Goal: Task Accomplishment & Management: Manage account settings

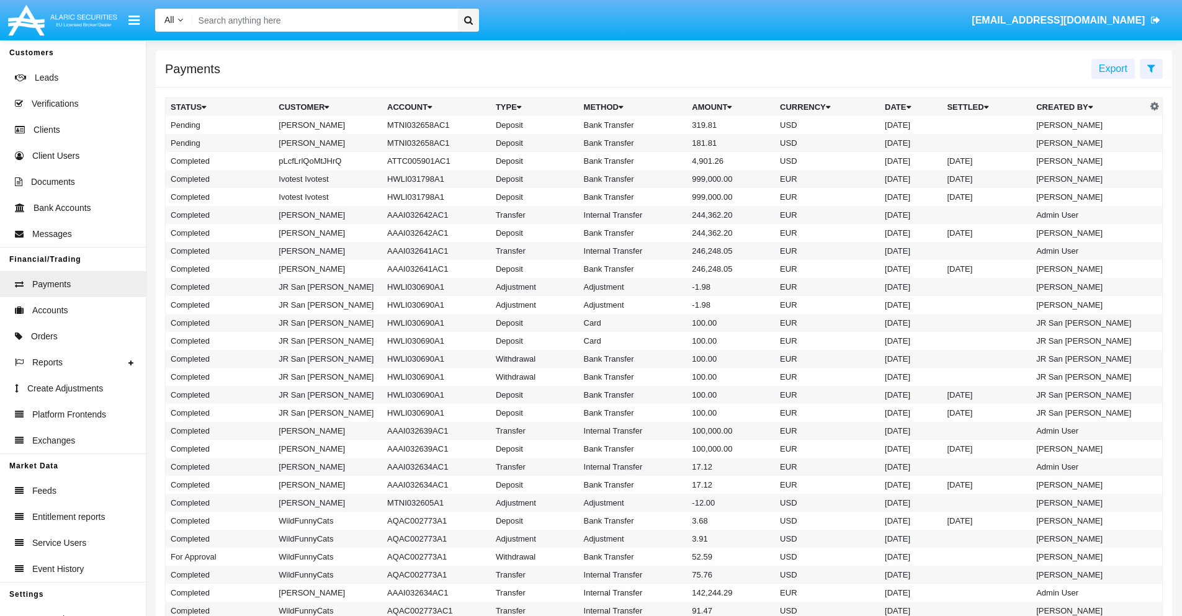
click at [1151, 68] on icon at bounding box center [1151, 68] width 8 height 10
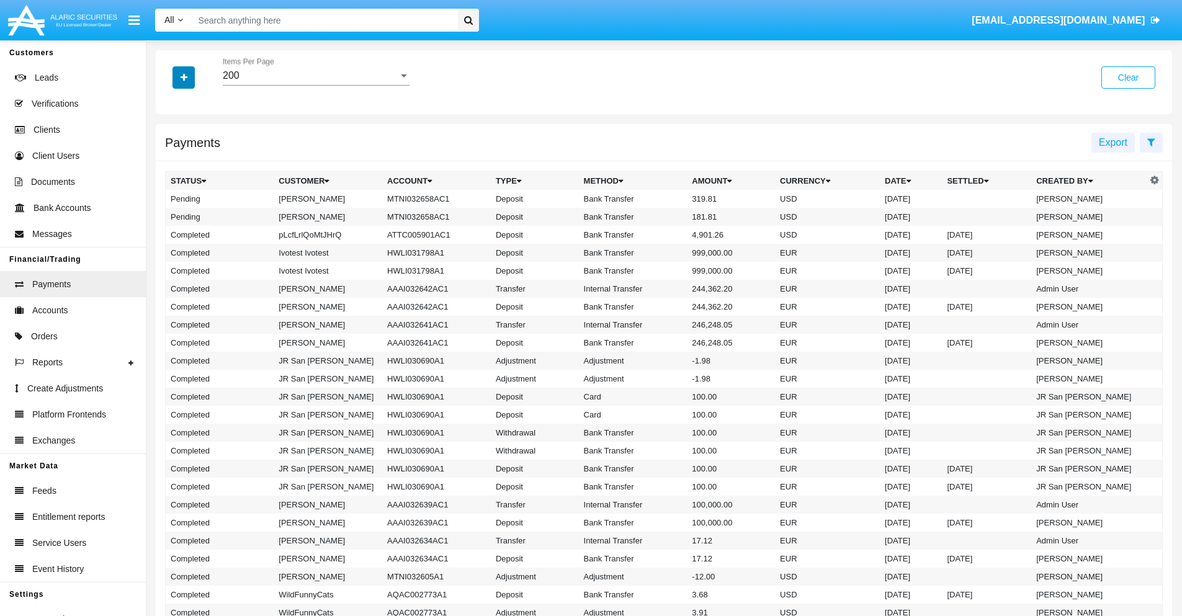
click at [184, 77] on icon "button" at bounding box center [184, 77] width 7 height 9
click at [194, 103] on span "Status" at bounding box center [195, 103] width 28 height 15
click at [171, 108] on input "Status" at bounding box center [170, 108] width 1 height 1
checkbox input "true"
click at [184, 77] on icon "button" at bounding box center [184, 77] width 7 height 9
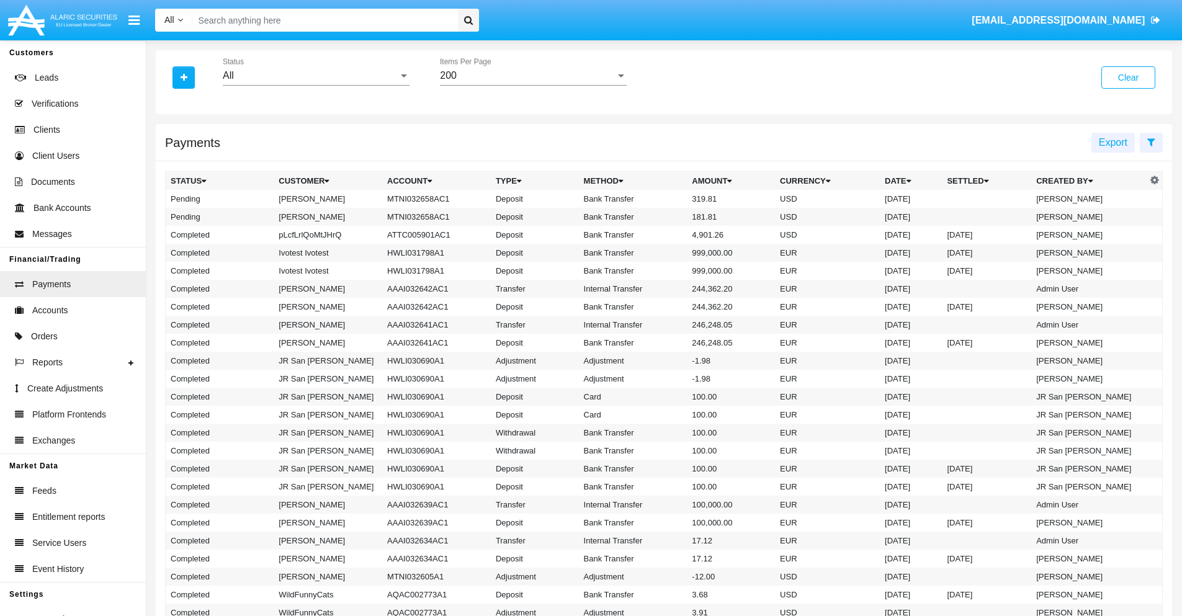
click at [316, 76] on div "All" at bounding box center [311, 75] width 176 height 11
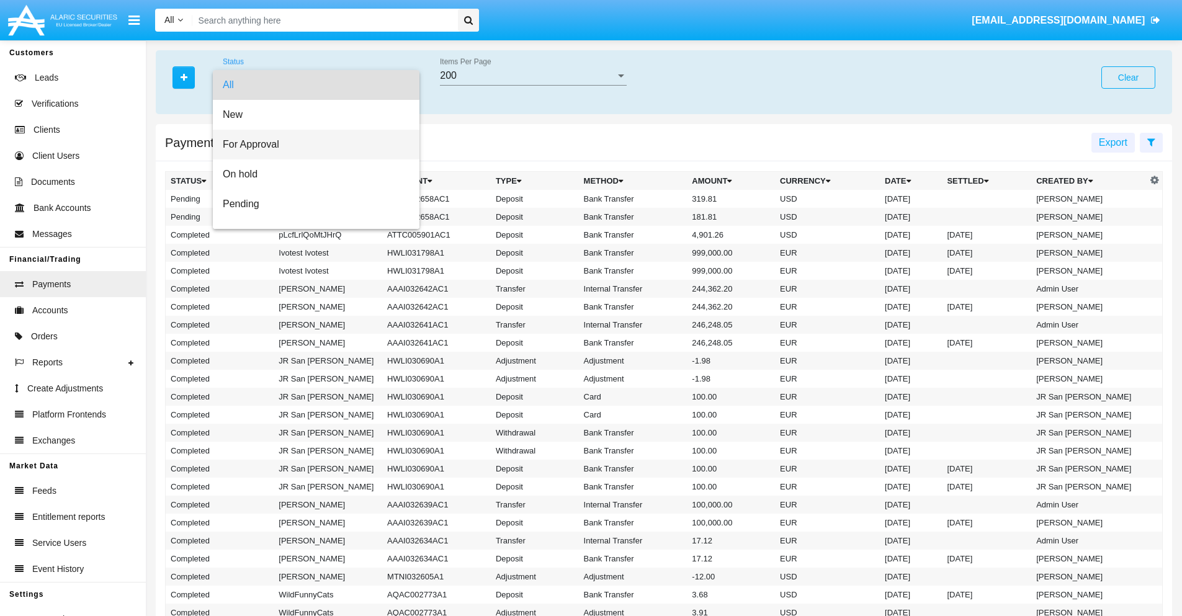
click at [312, 145] on span "For Approval" at bounding box center [316, 145] width 187 height 30
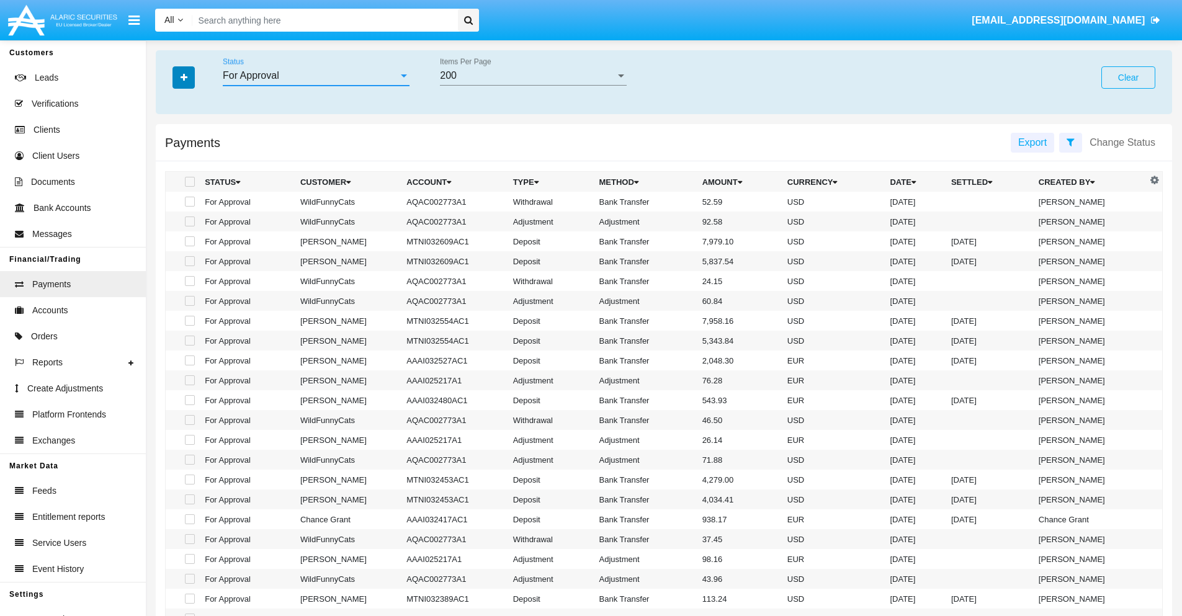
click at [184, 77] on icon "button" at bounding box center [184, 77] width 7 height 9
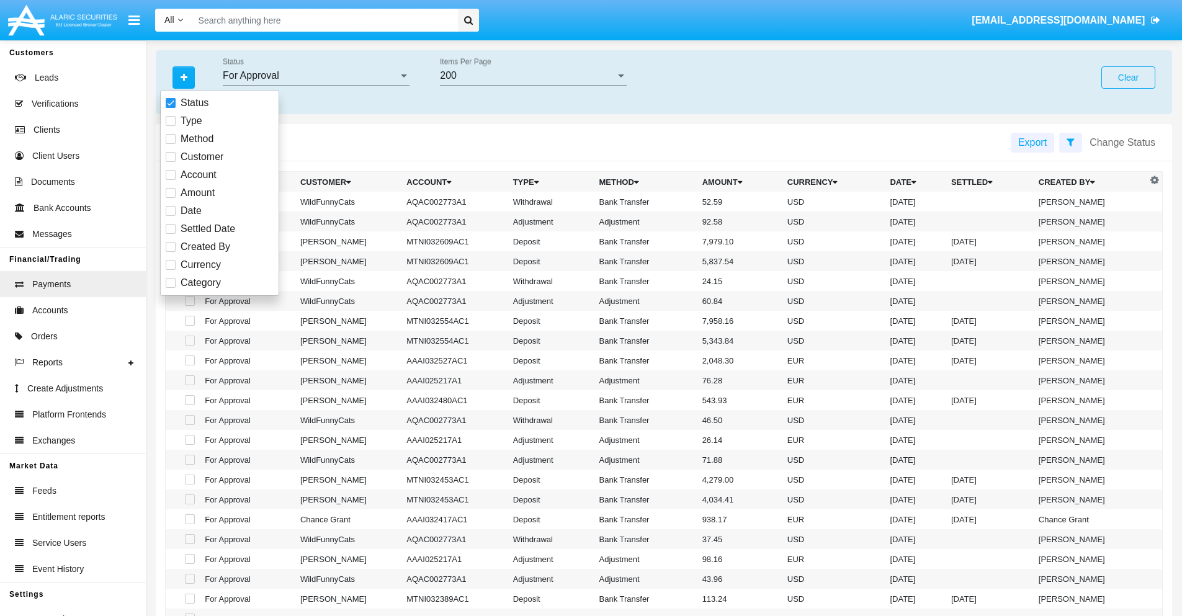
click at [200, 265] on span "Currency" at bounding box center [201, 265] width 40 height 15
click at [171, 270] on input "Currency" at bounding box center [170, 270] width 1 height 1
checkbox input "true"
click at [184, 77] on icon "button" at bounding box center [184, 77] width 7 height 9
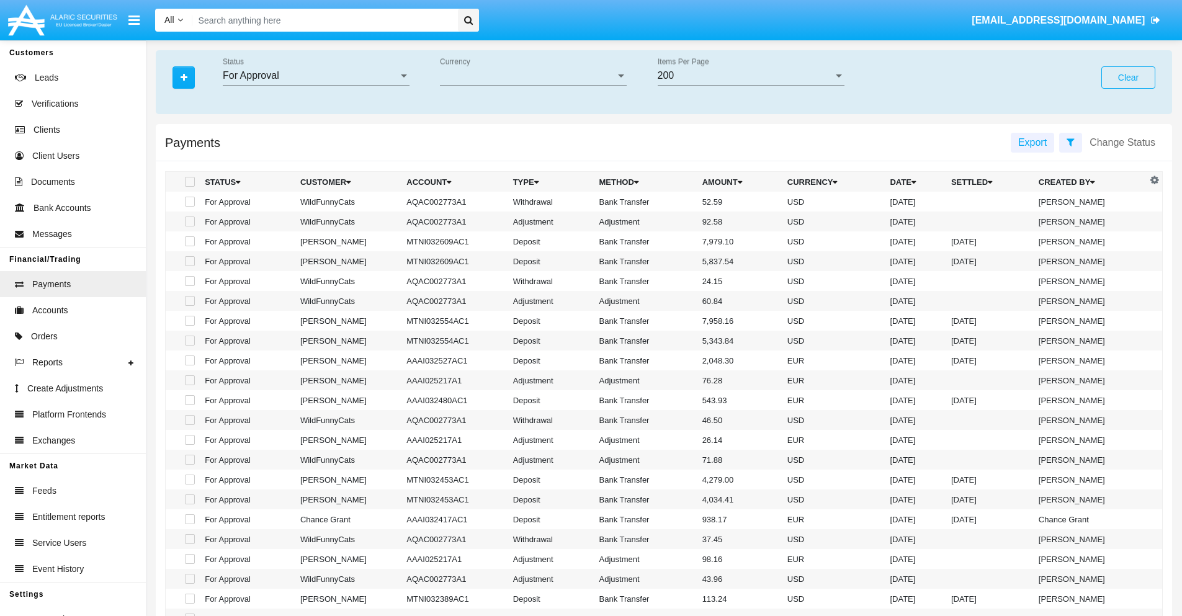
click at [533, 76] on span "Currency" at bounding box center [528, 75] width 176 height 11
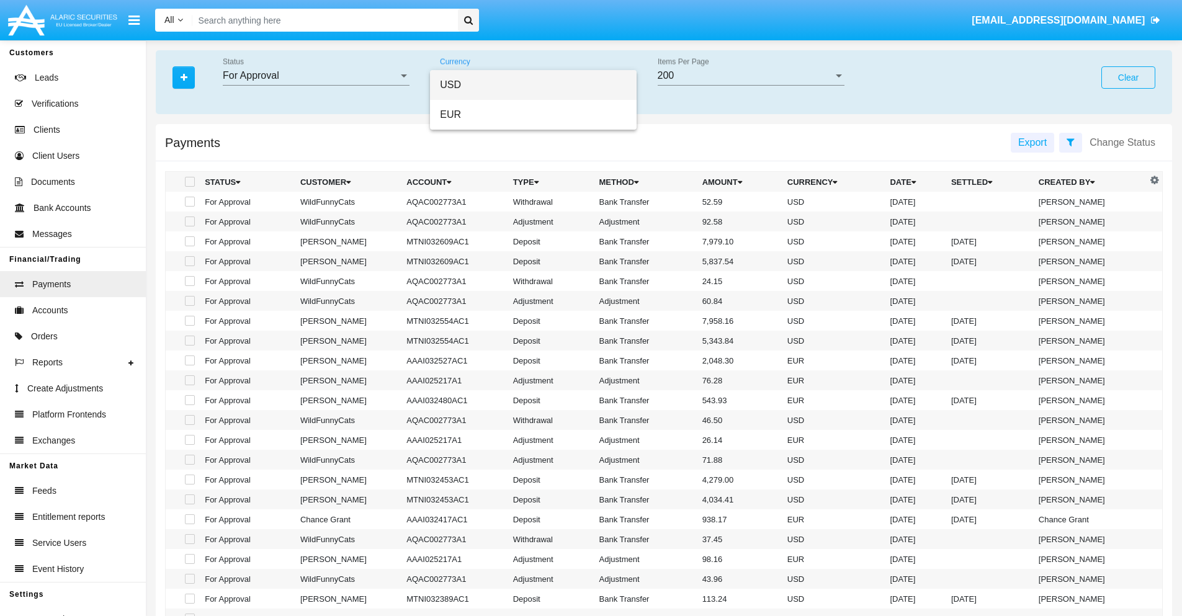
click at [533, 85] on span "USD" at bounding box center [533, 85] width 187 height 30
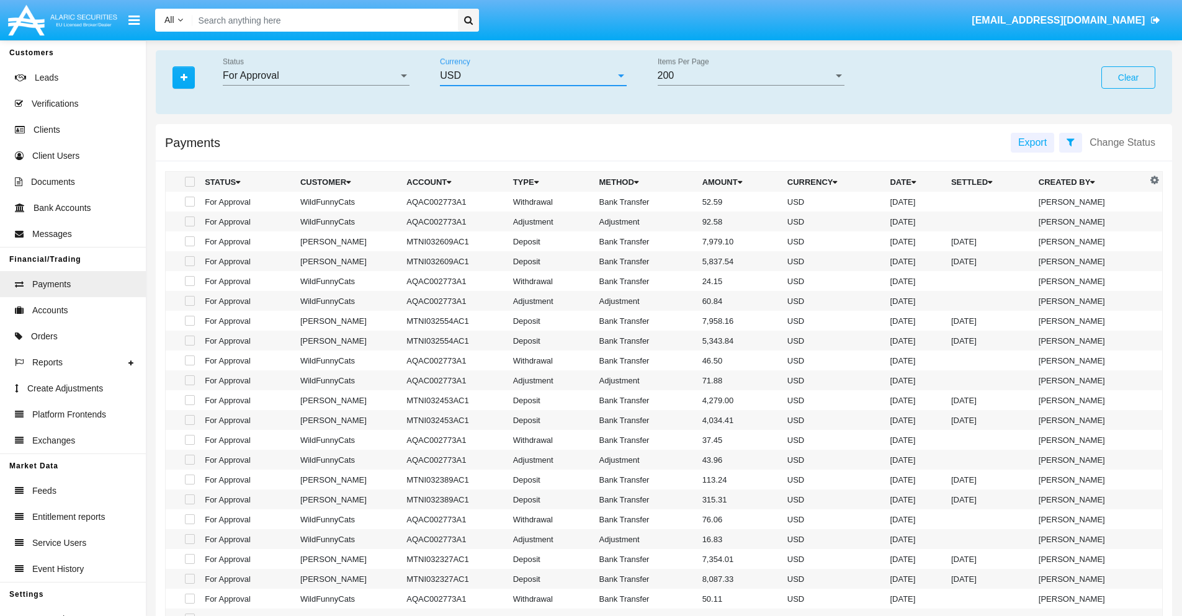
click at [189, 202] on span at bounding box center [190, 202] width 10 height 10
click at [189, 207] on input "checkbox" at bounding box center [189, 207] width 1 height 1
checkbox input "true"
click at [189, 222] on span at bounding box center [190, 222] width 10 height 10
click at [189, 226] on input "checkbox" at bounding box center [189, 226] width 1 height 1
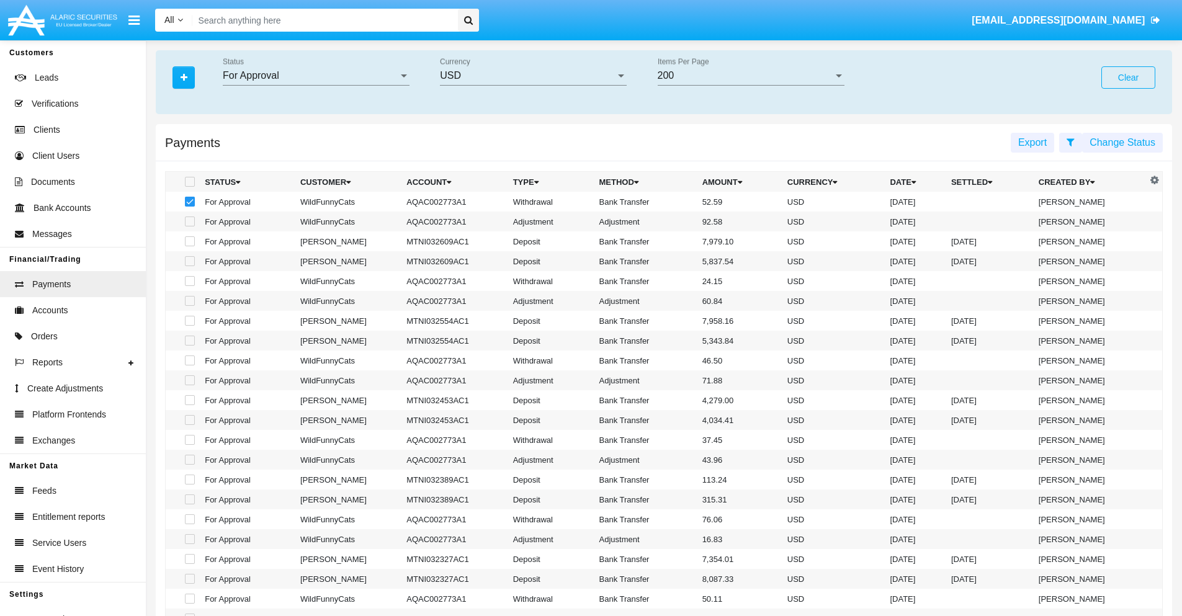
checkbox input "true"
click at [1123, 142] on button "Change Status" at bounding box center [1122, 143] width 81 height 20
